Goal: Task Accomplishment & Management: Use online tool/utility

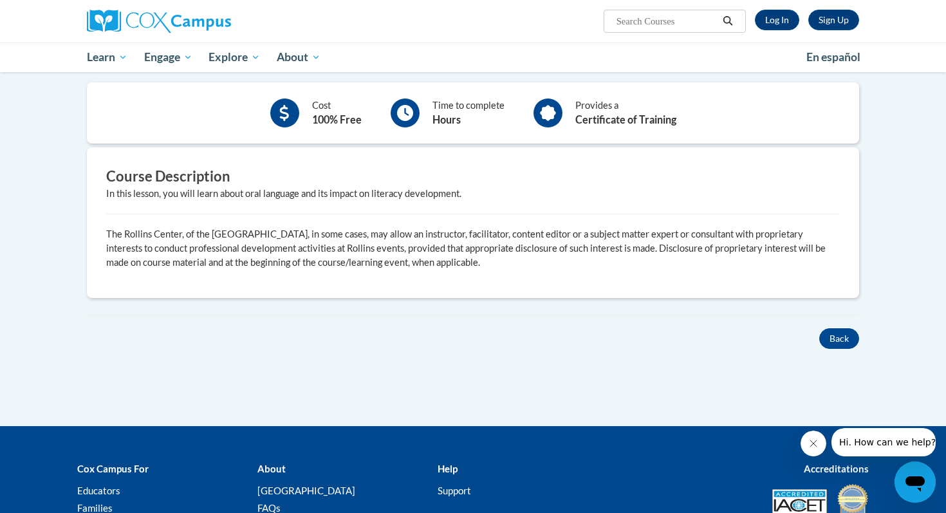
scroll to position [284, 0]
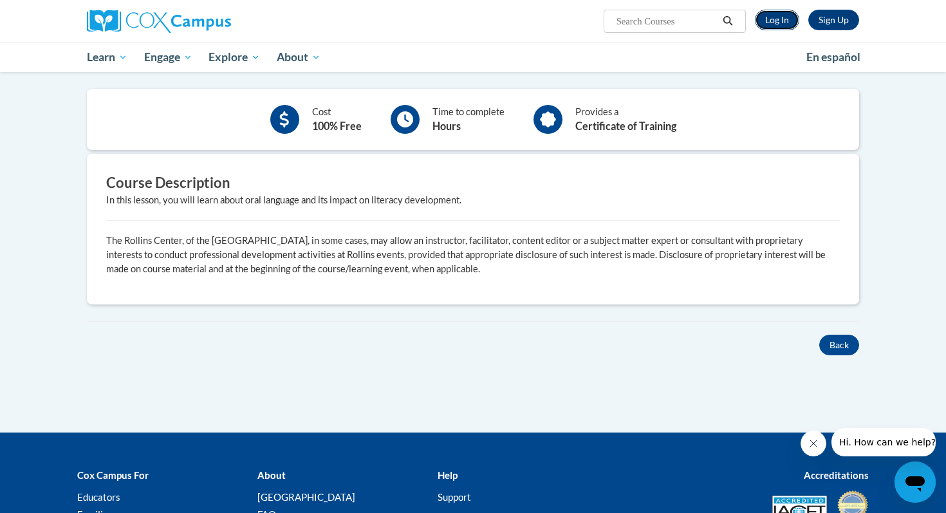
click at [779, 22] on link "Log In" at bounding box center [777, 20] width 44 height 21
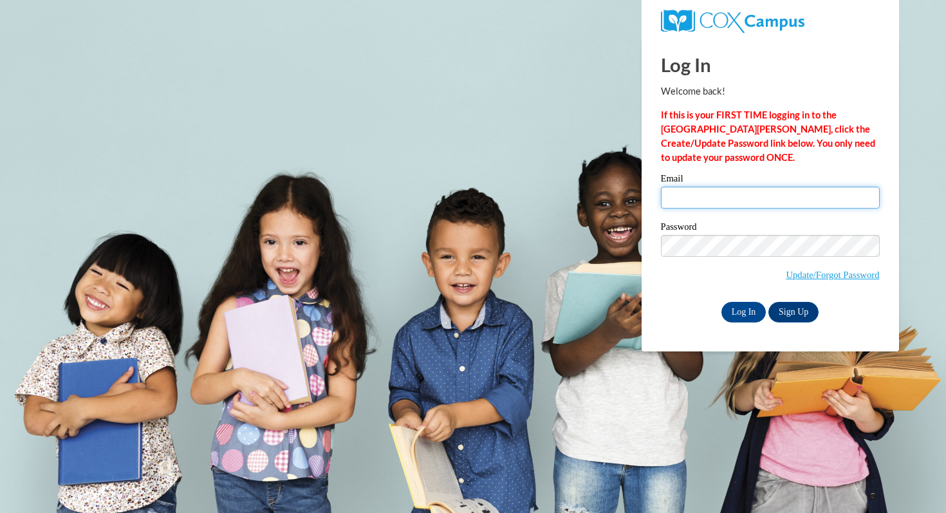
click at [741, 193] on input "Email" at bounding box center [770, 198] width 219 height 22
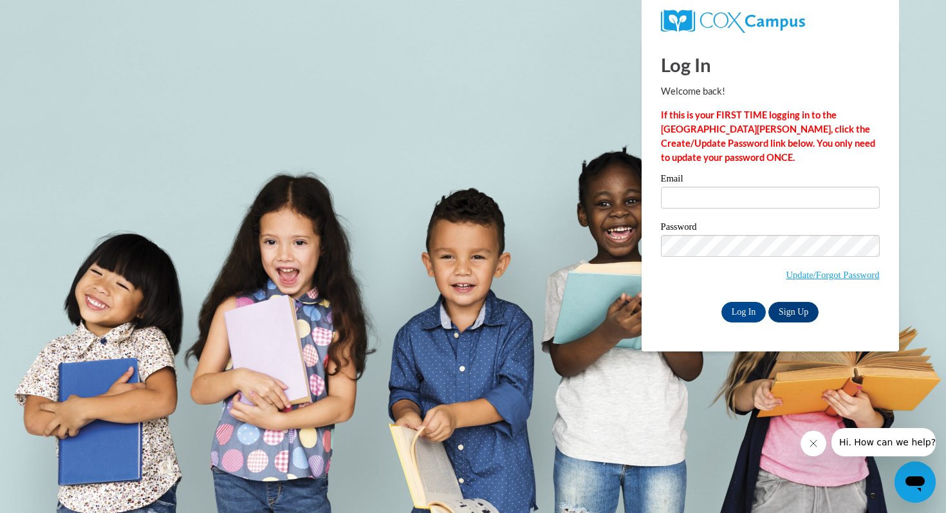
click at [440, 172] on body "Log In Welcome back! If this is your FIRST TIME logging in to the NEW Cox Campu…" at bounding box center [473, 256] width 946 height 513
click at [670, 193] on input "Email" at bounding box center [770, 198] width 219 height 22
type input "kkvanderveren@pulaskischools.org"
click at [746, 308] on input "Log In" at bounding box center [743, 312] width 45 height 21
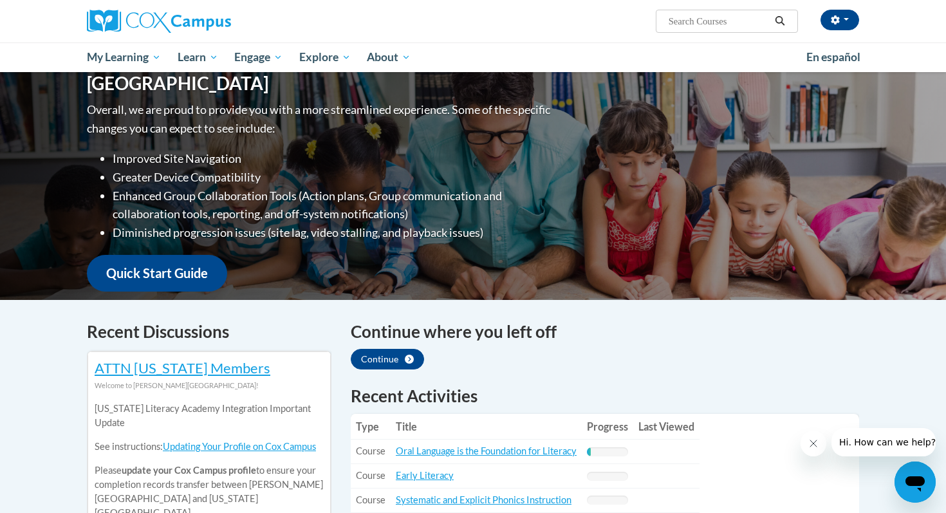
scroll to position [154, 0]
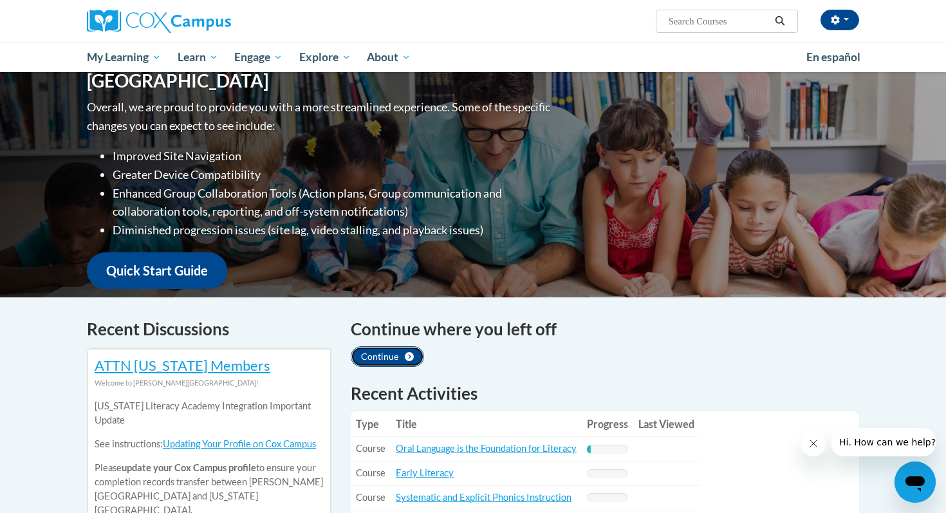
click at [395, 362] on button "Continue" at bounding box center [387, 356] width 73 height 21
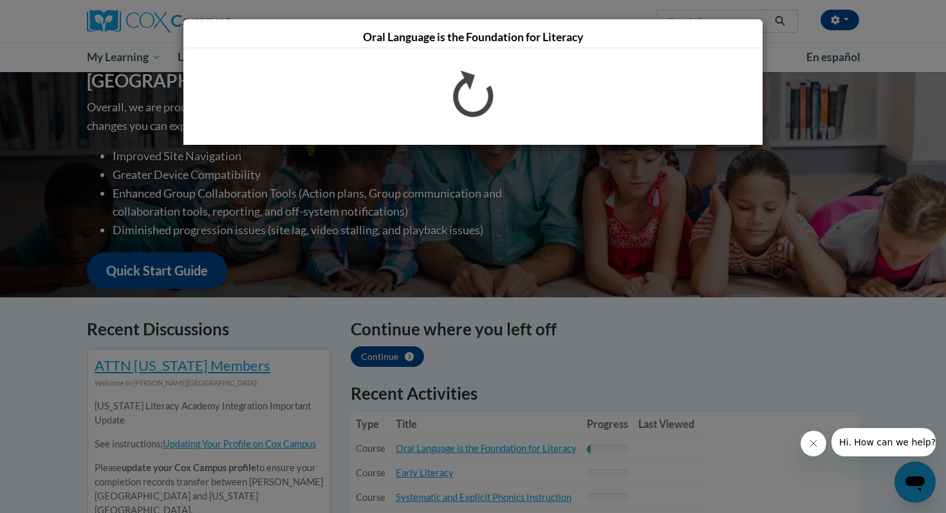
scroll to position [0, 0]
click at [541, 351] on div "Oral Language is the Foundation for Literacy" at bounding box center [473, 256] width 946 height 513
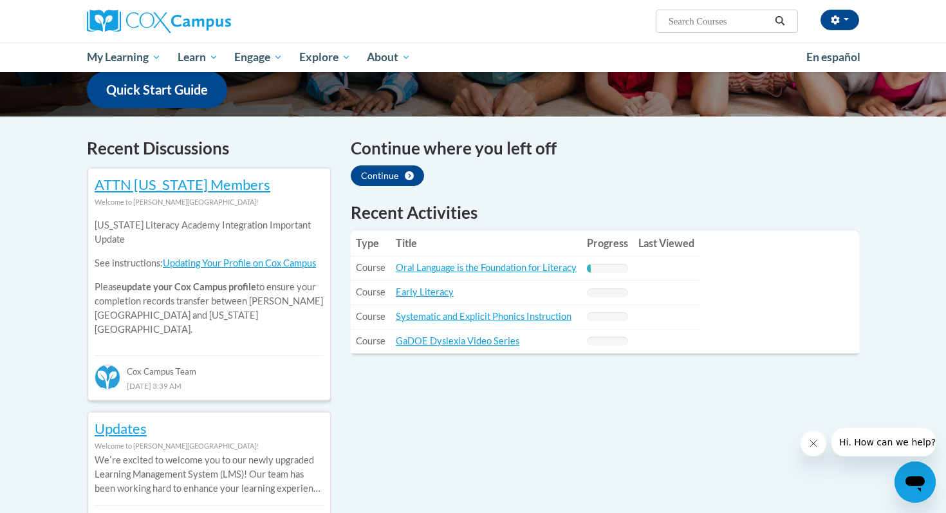
scroll to position [337, 0]
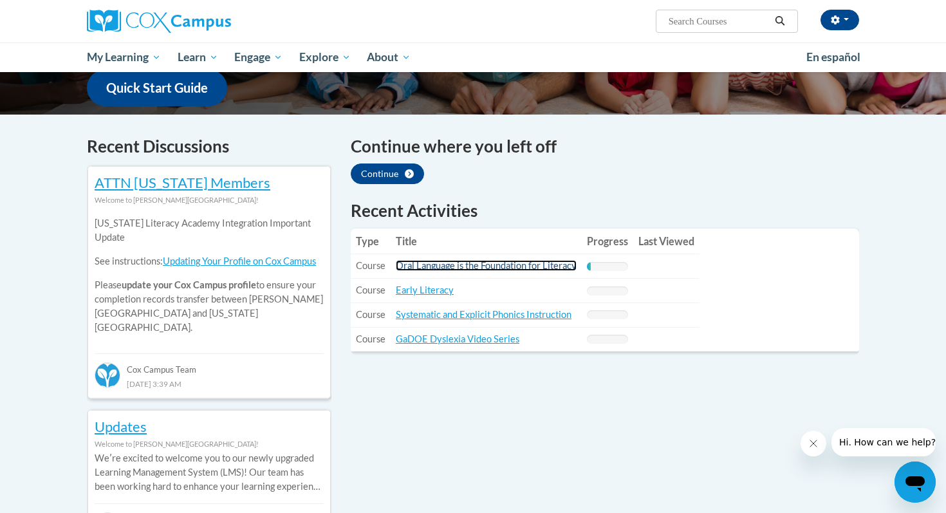
click at [460, 265] on link "Oral Language is the Foundation for Literacy" at bounding box center [486, 265] width 181 height 11
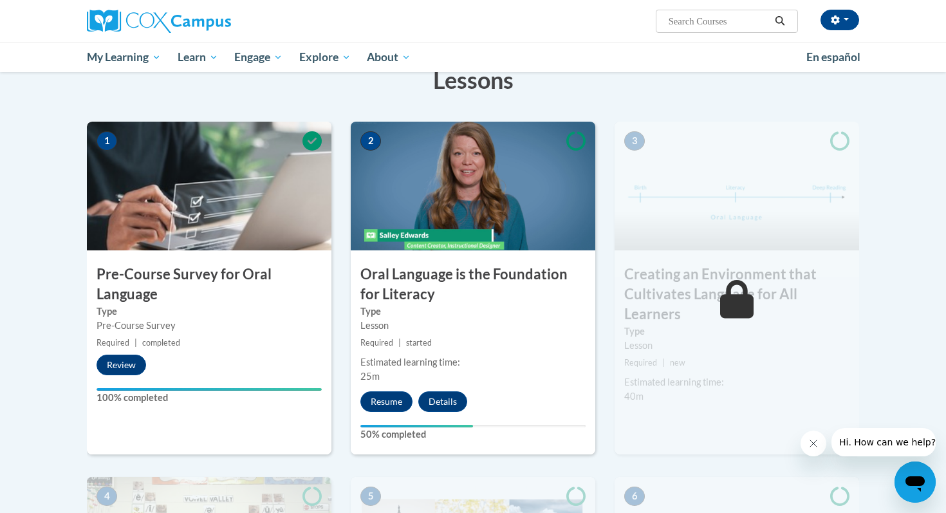
scroll to position [228, 0]
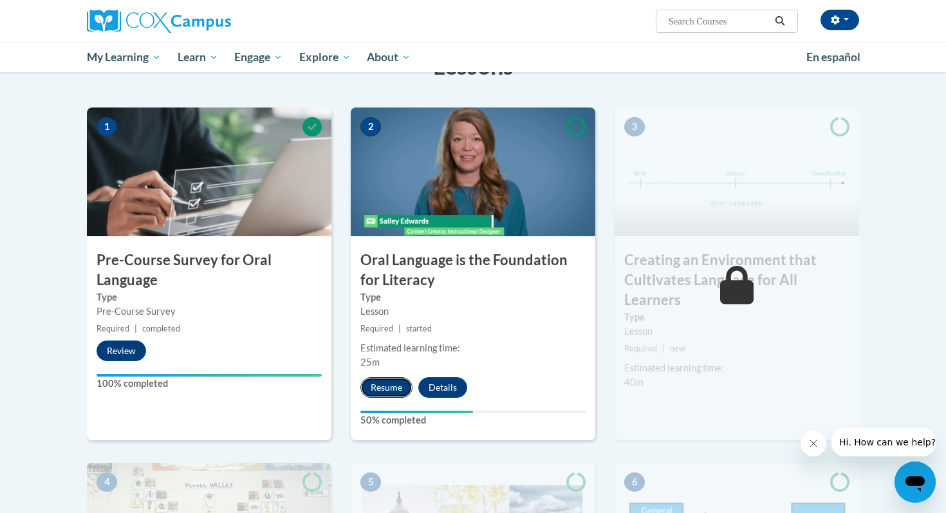
click at [385, 385] on button "Resume" at bounding box center [386, 387] width 52 height 21
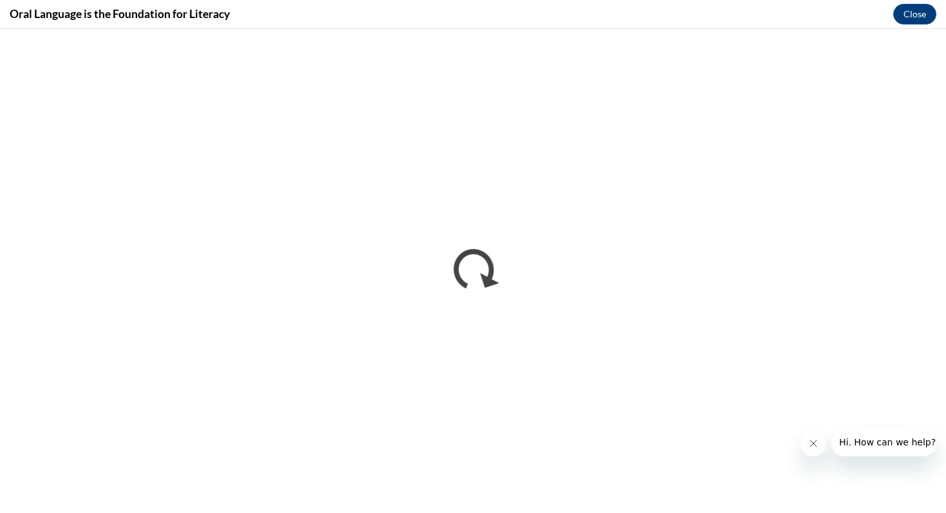
scroll to position [0, 0]
click at [933, 17] on button "Close" at bounding box center [914, 14] width 43 height 21
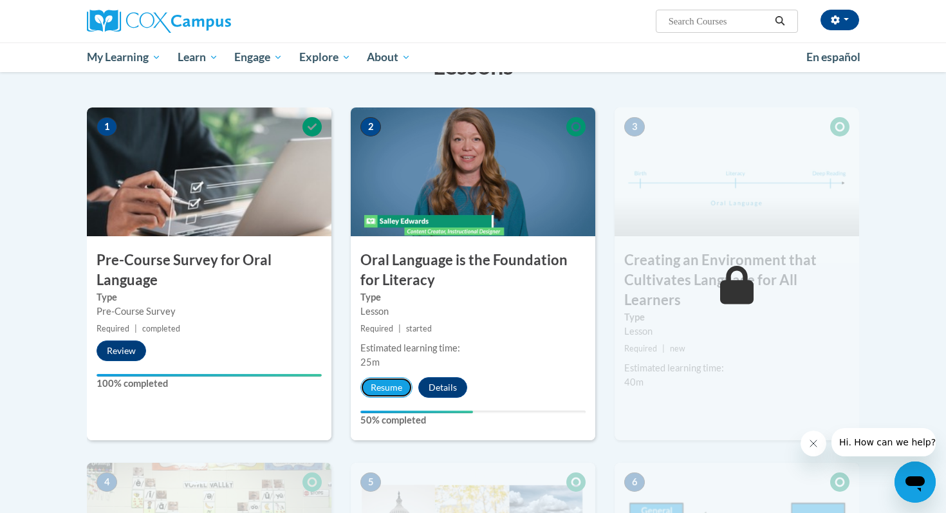
click at [391, 387] on button "Resume" at bounding box center [386, 387] width 52 height 21
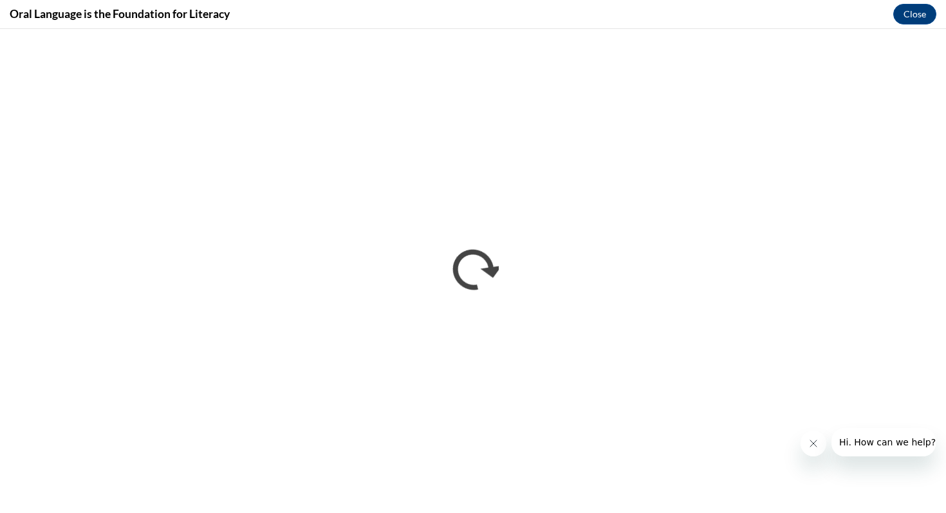
click at [815, 441] on icon "Close message from company" at bounding box center [813, 443] width 6 height 6
